Goal: Information Seeking & Learning: Check status

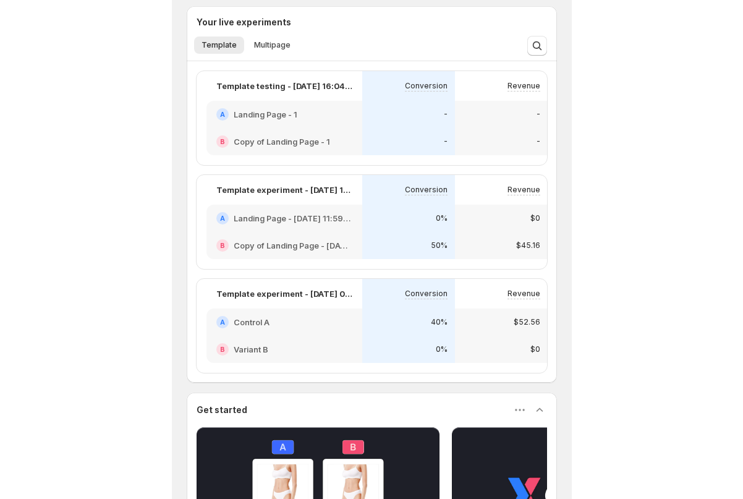
scroll to position [496, 0]
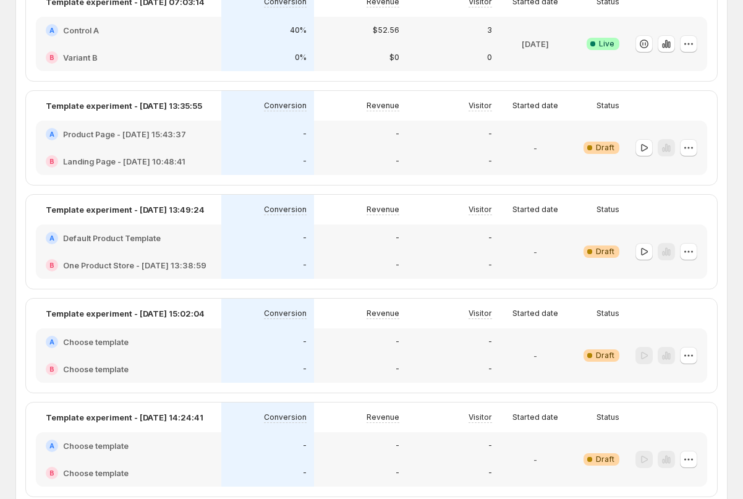
scroll to position [314, 0]
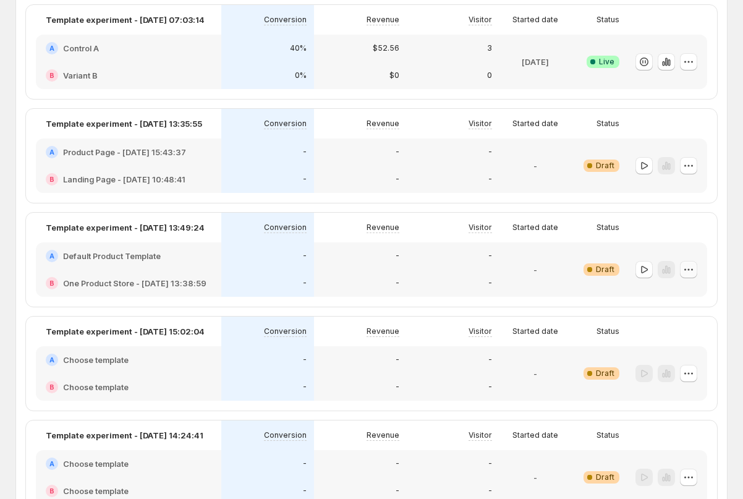
click at [399, 271] on icon "button" at bounding box center [688, 269] width 12 height 12
click at [399, 293] on span "Edit" at bounding box center [674, 295] width 14 height 10
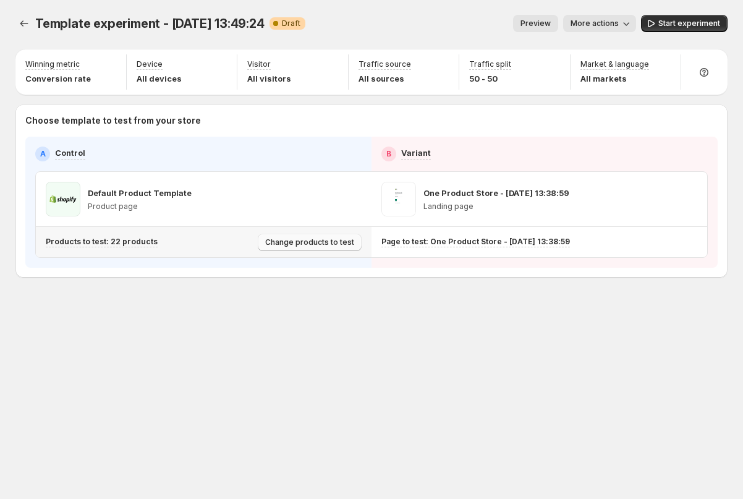
click at [273, 245] on span "Change products to test" at bounding box center [309, 242] width 89 height 10
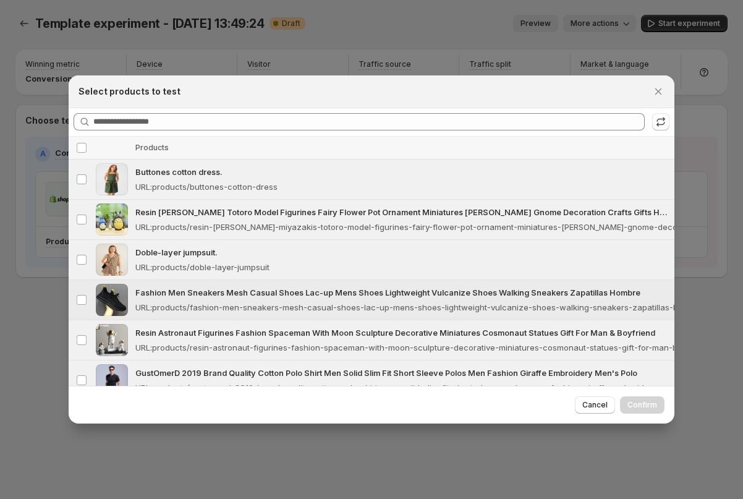
scroll to position [662, 0]
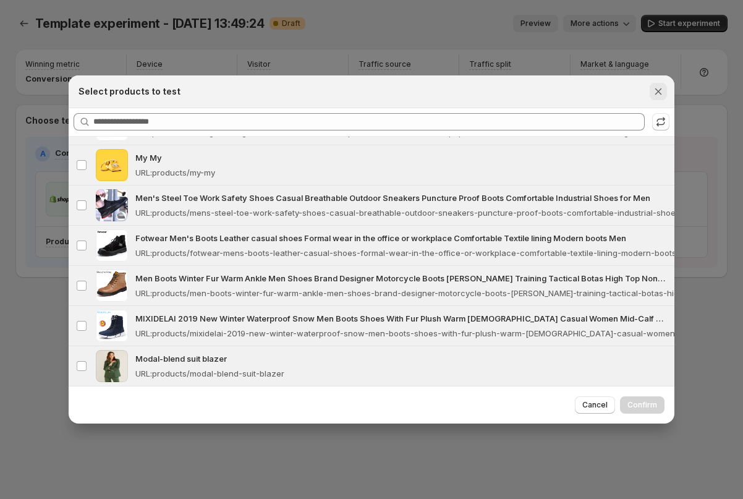
click at [399, 91] on icon "Close" at bounding box center [658, 91] width 12 height 12
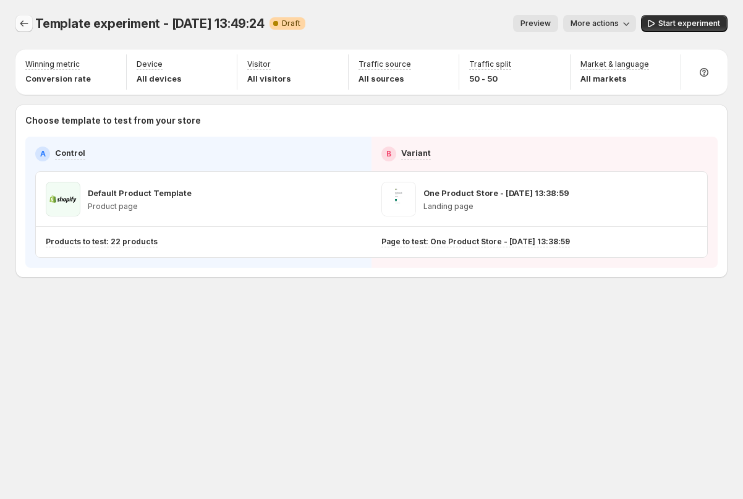
click at [19, 26] on icon "Experiments" at bounding box center [24, 23] width 12 height 12
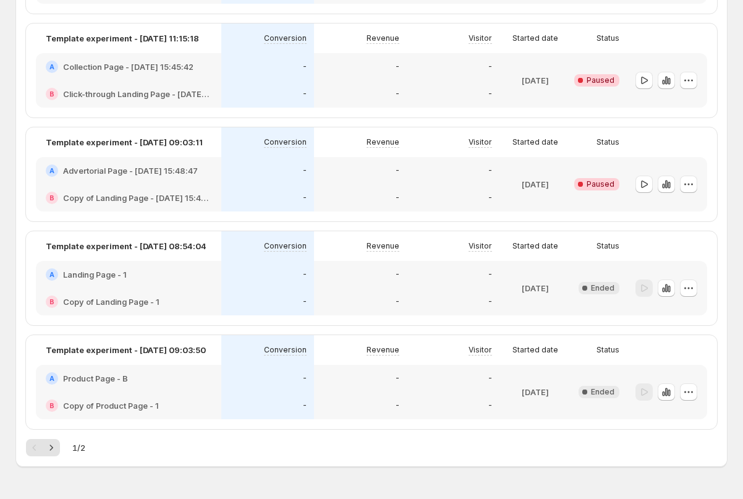
scroll to position [1746, 0]
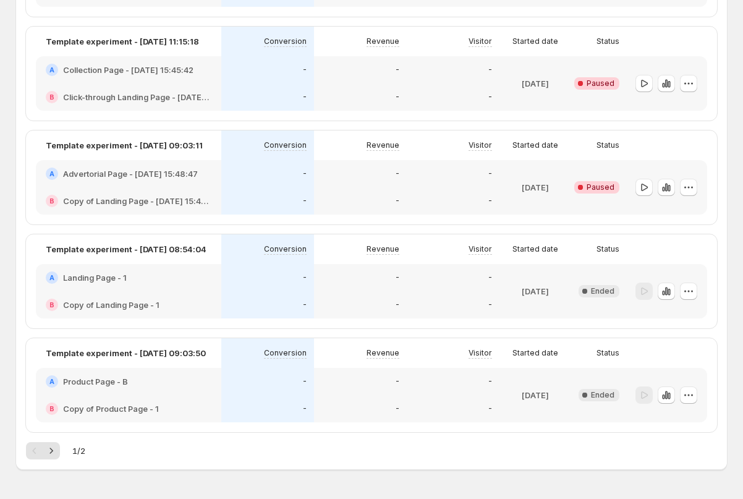
click at [145, 326] on div "Template experiment - [DATE] 08:54:04 Conversion Revenue Visitor Started date S…" at bounding box center [371, 281] width 691 height 94
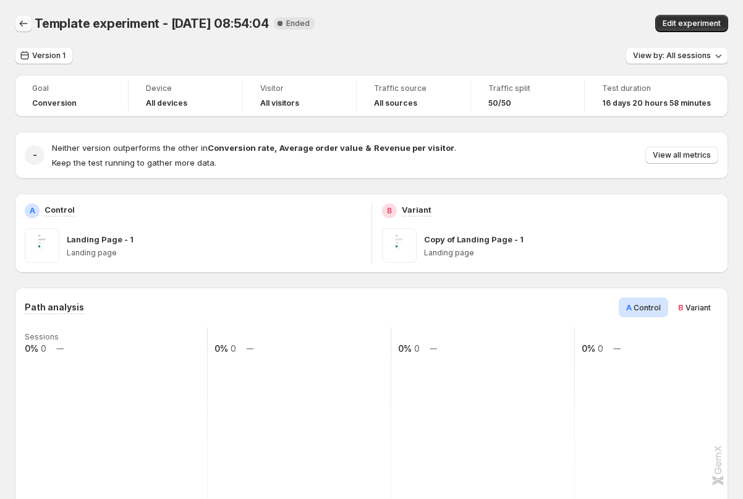
click at [15, 25] on button "Back" at bounding box center [23, 23] width 17 height 17
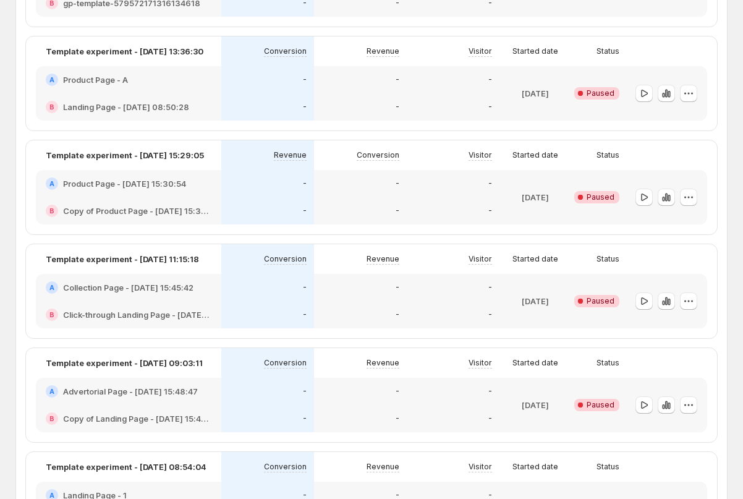
scroll to position [1784, 0]
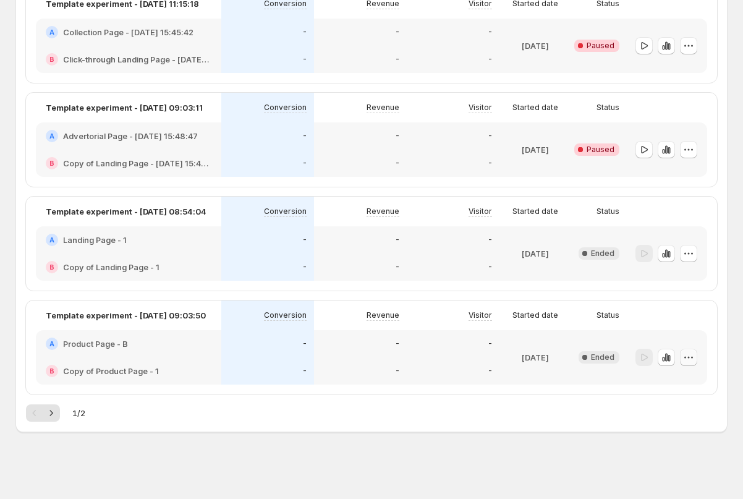
click at [399, 358] on icon "button" at bounding box center [688, 357] width 12 height 12
click at [399, 427] on div "1 / 2" at bounding box center [371, 417] width 710 height 27
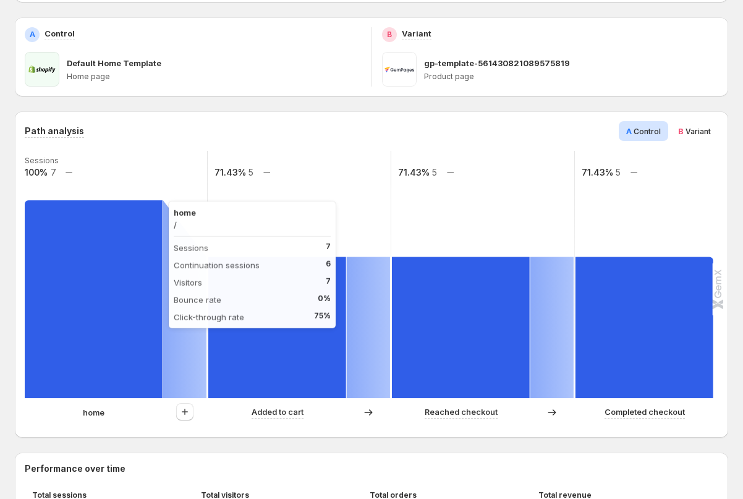
scroll to position [181, 0]
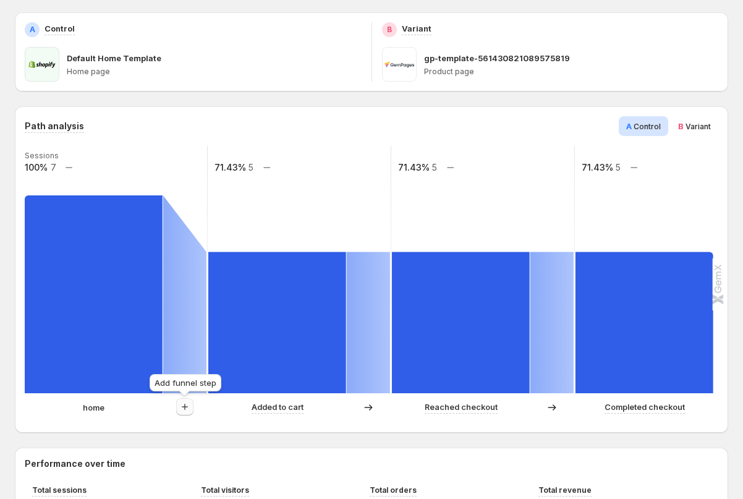
click at [181, 407] on icon "button" at bounding box center [185, 406] width 12 height 12
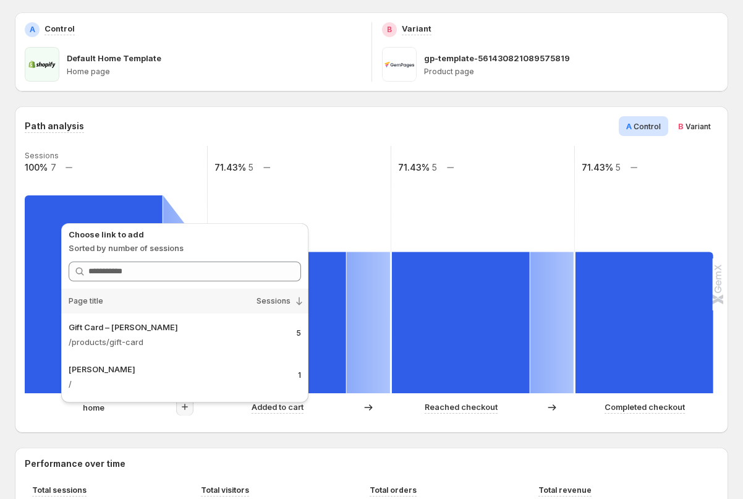
click at [20, 418] on div "Path analysis A Control B Variant Sessions 100% 7 71.43% 5 71.43% 5 71.43% 5 ho…" at bounding box center [371, 269] width 713 height 326
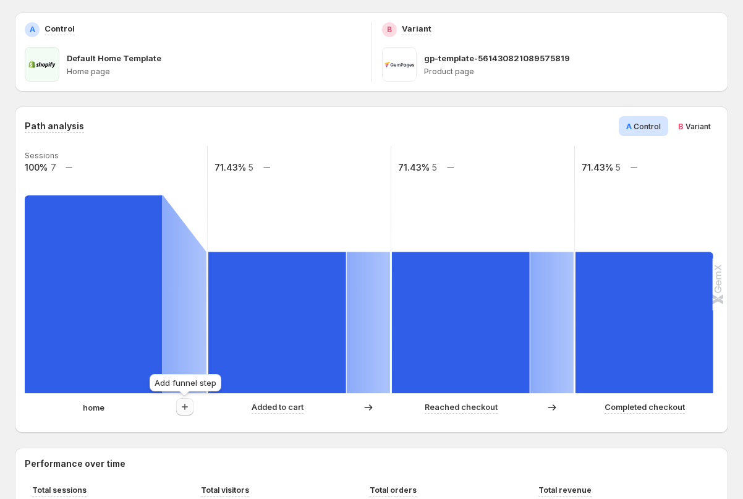
click at [183, 405] on icon "button" at bounding box center [185, 406] width 12 height 12
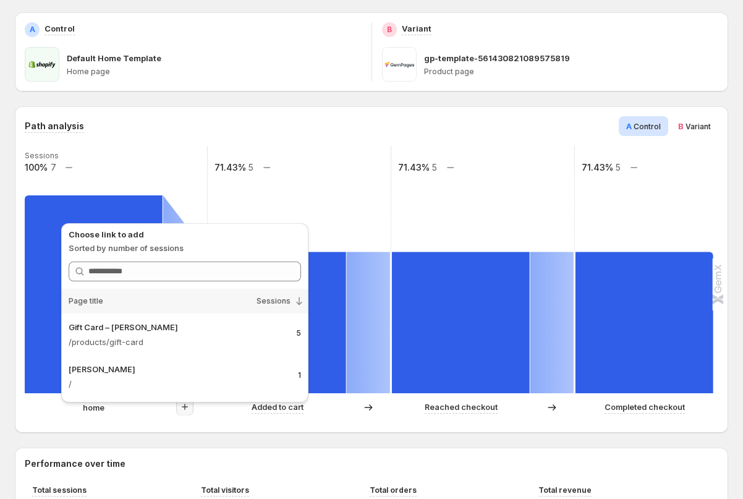
click at [29, 429] on div "Path analysis A Control B Variant Sessions 100% 7 71.43% 5 71.43% 5 71.43% 5 ho…" at bounding box center [371, 269] width 713 height 326
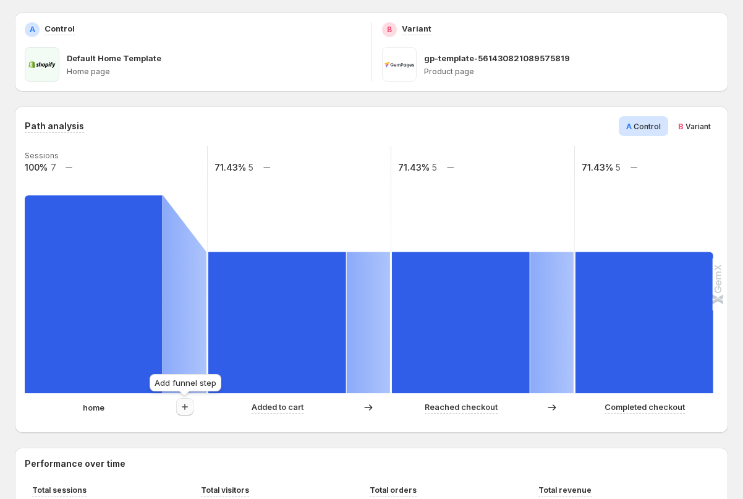
click at [187, 408] on icon "button" at bounding box center [185, 406] width 12 height 12
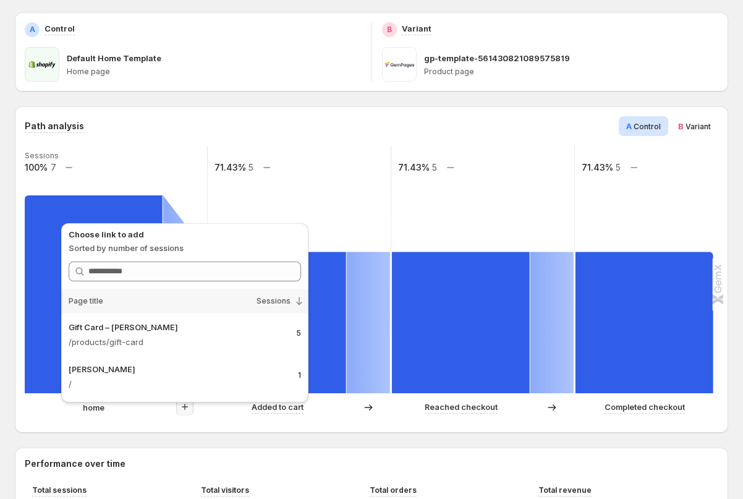
click at [12, 431] on div "Template experiment - Oct 9, 06:32:17. This page is ready Template experiment -…" at bounding box center [371, 461] width 743 height 1284
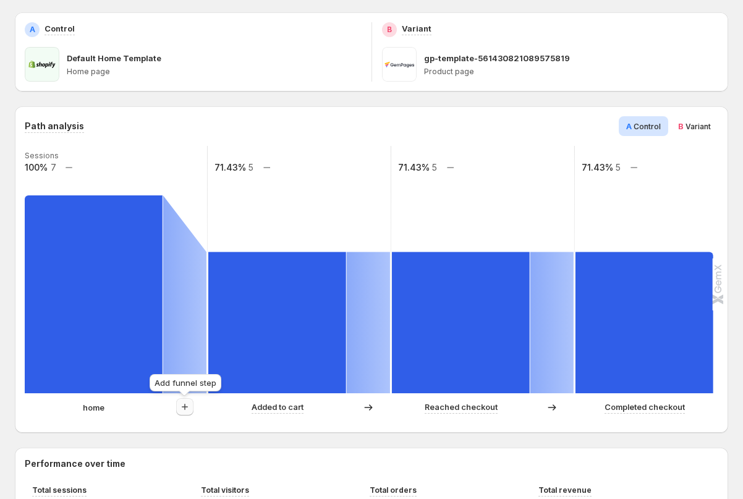
click at [180, 406] on icon "button" at bounding box center [185, 406] width 12 height 12
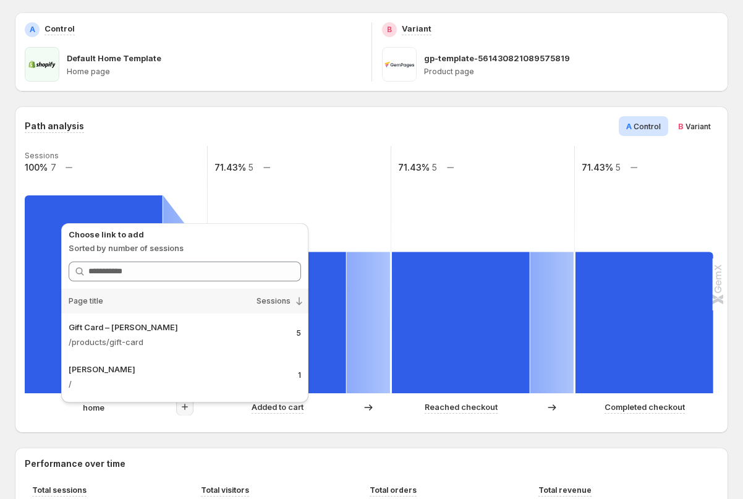
click at [27, 416] on div "home" at bounding box center [116, 407] width 182 height 18
